Goal: Task Accomplishment & Management: Use online tool/utility

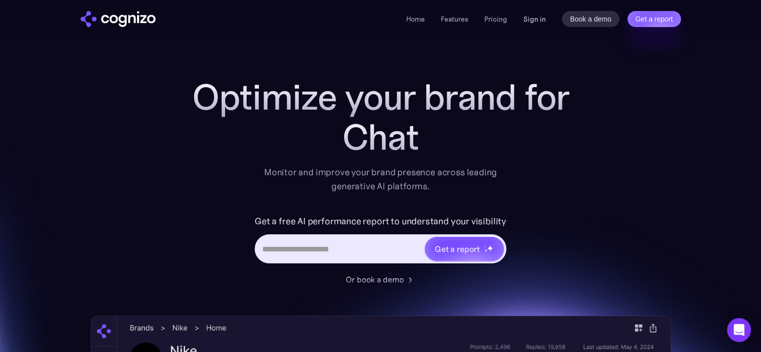
click at [534, 21] on link "Sign in" at bounding box center [534, 19] width 23 height 12
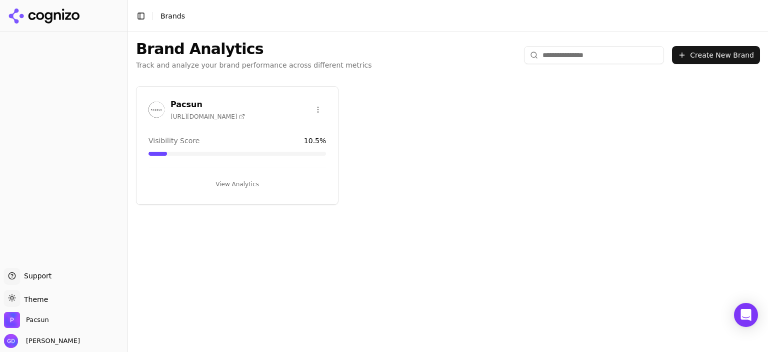
click at [230, 179] on button "View Analytics" at bounding box center [238, 184] width 178 height 16
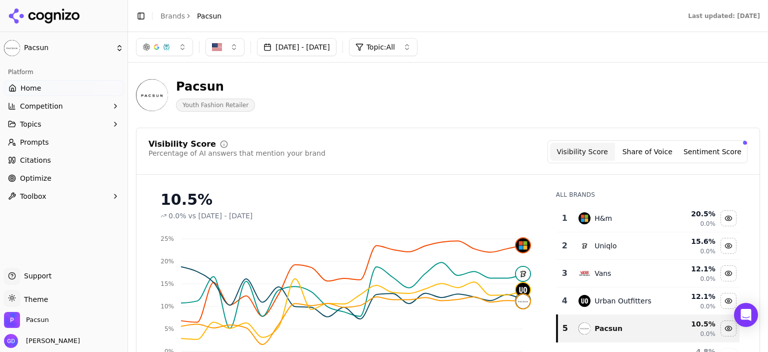
click at [40, 172] on link "Optimize" at bounding box center [64, 178] width 120 height 16
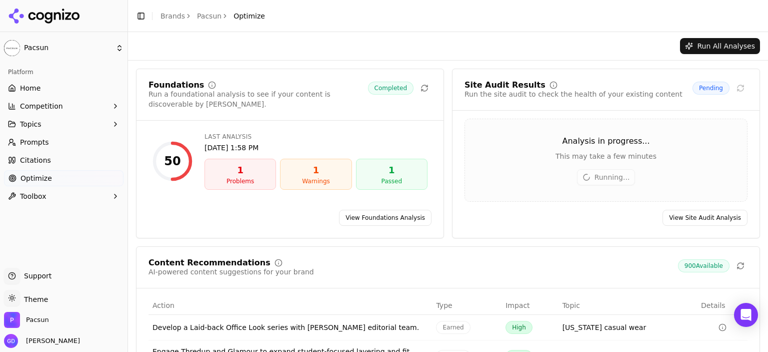
click at [83, 127] on button "Topics" at bounding box center [64, 124] width 120 height 16
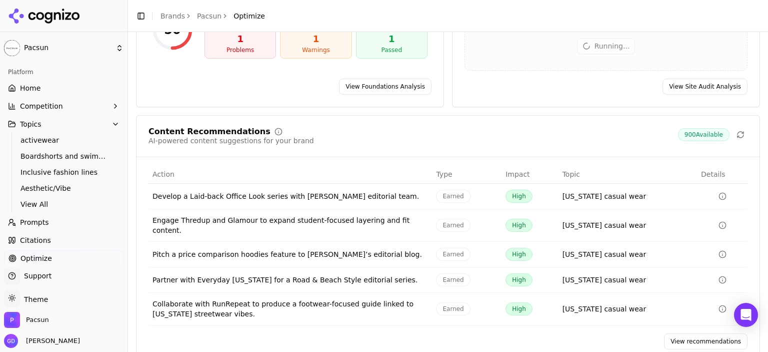
scroll to position [141, 0]
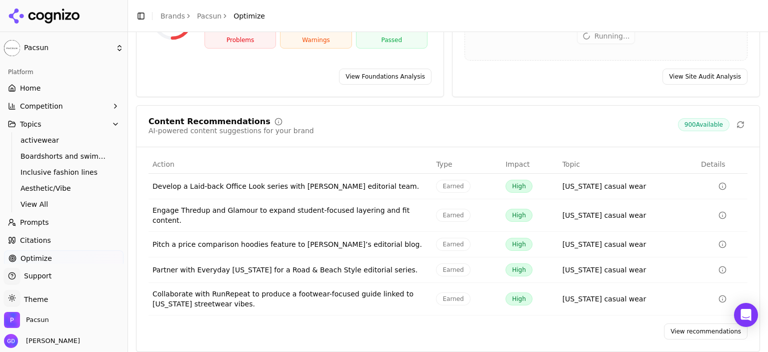
click at [51, 224] on link "Prompts" at bounding box center [64, 222] width 120 height 16
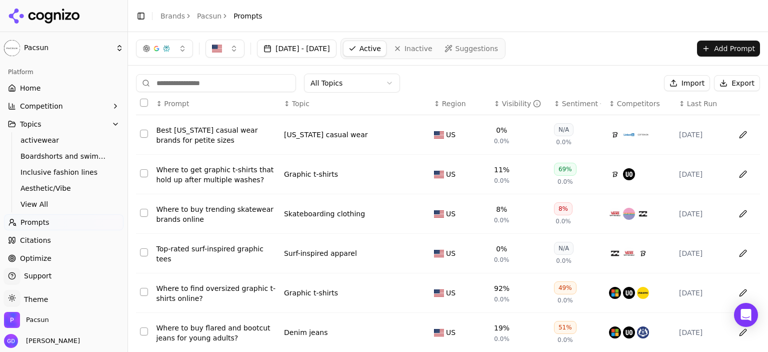
click at [731, 80] on button "Export" at bounding box center [737, 83] width 46 height 16
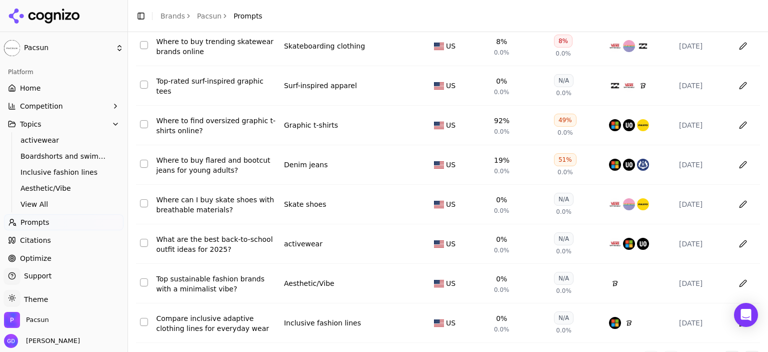
scroll to position [198, 0]
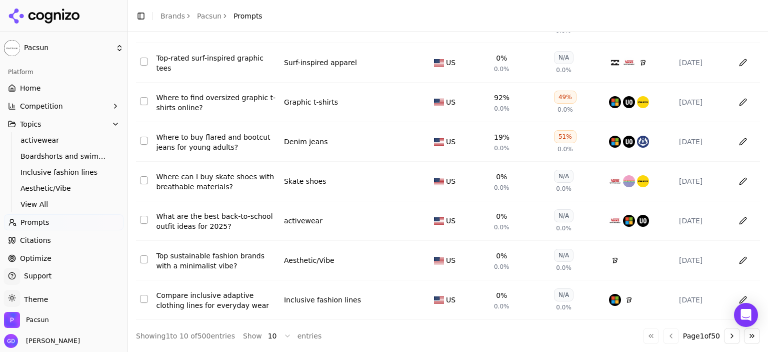
click at [724, 335] on button "Go to next page" at bounding box center [732, 336] width 16 height 16
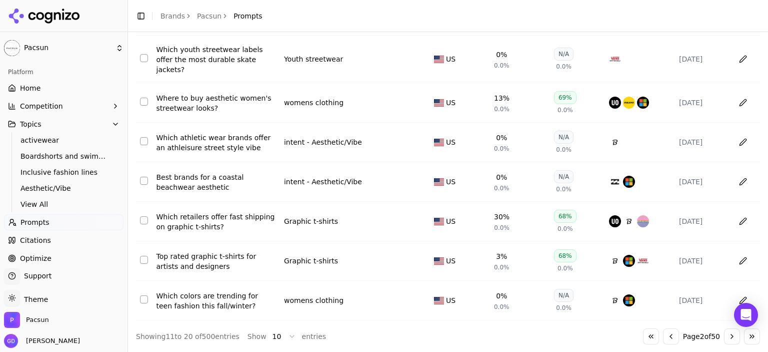
click at [665, 339] on button "Go to previous page" at bounding box center [671, 336] width 16 height 16
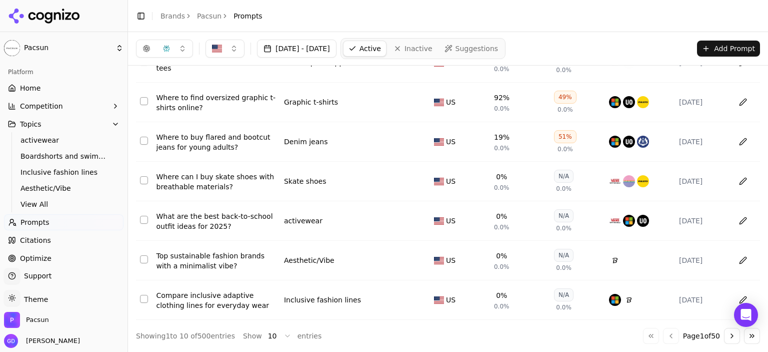
scroll to position [0, 0]
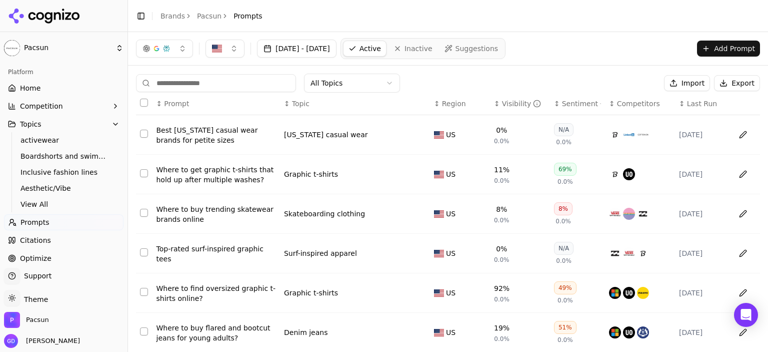
click at [296, 106] on span "Topic" at bounding box center [301, 104] width 18 height 10
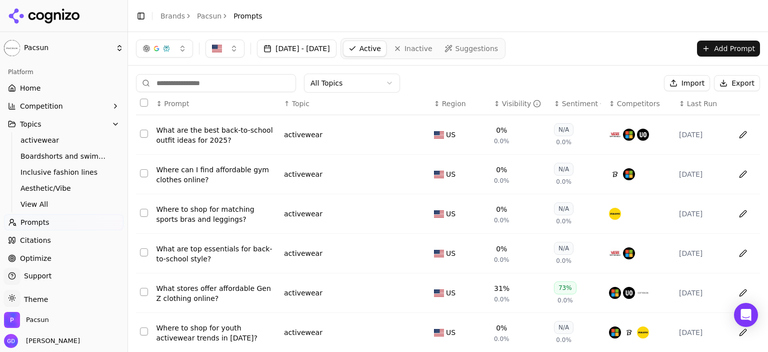
click at [414, 135] on button "Data table" at bounding box center [420, 135] width 12 height 12
click at [418, 132] on button "Data table" at bounding box center [420, 135] width 12 height 12
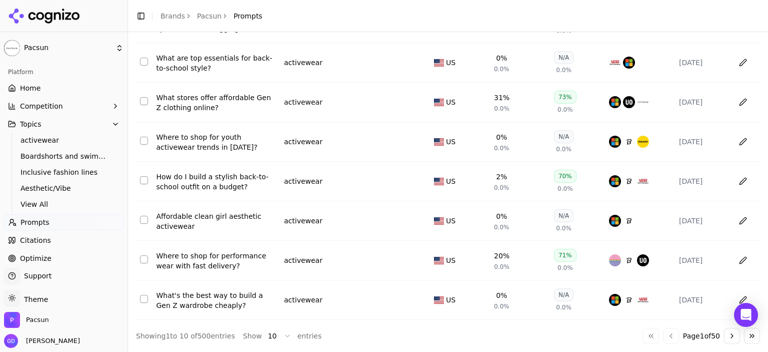
scroll to position [198, 0]
click at [263, 335] on html "Pacsun Platform Home Competition Topics activewear Boardshorts and swimwear Inc…" at bounding box center [384, 176] width 768 height 352
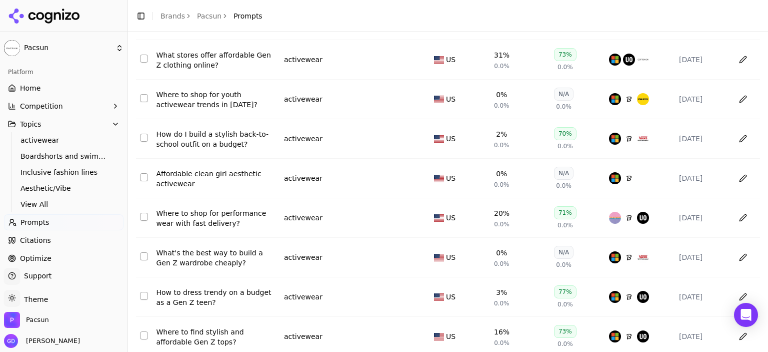
scroll to position [250, 0]
